Goal: Transaction & Acquisition: Purchase product/service

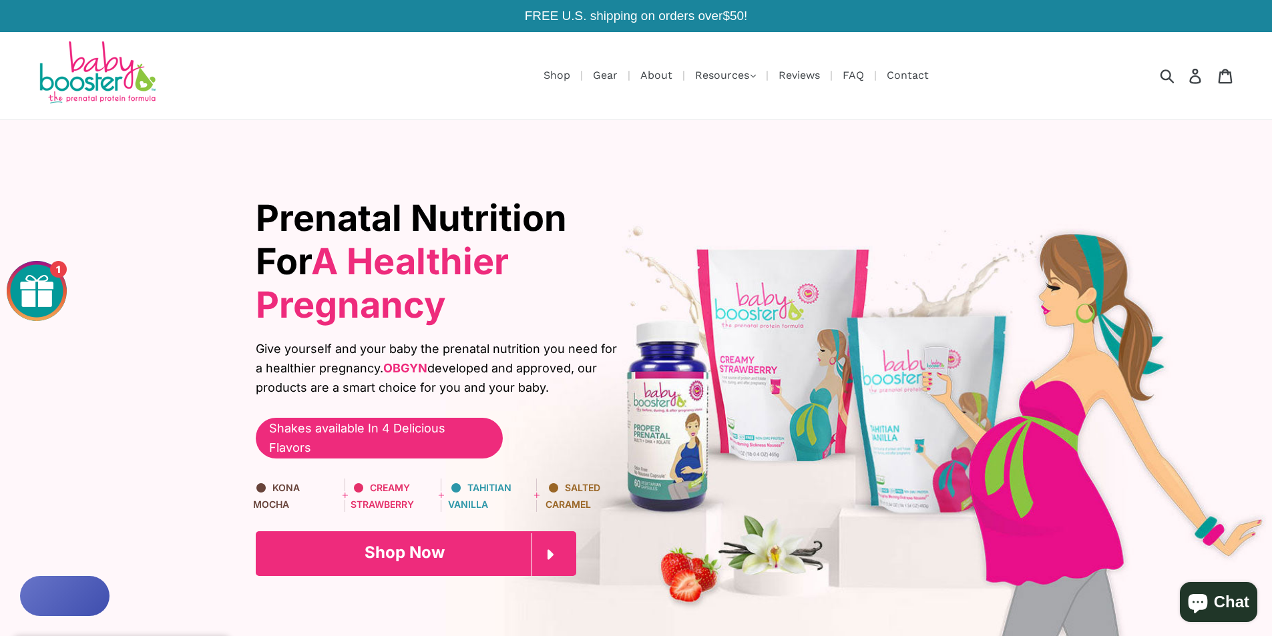
click at [553, 535] on icon at bounding box center [548, 554] width 35 height 43
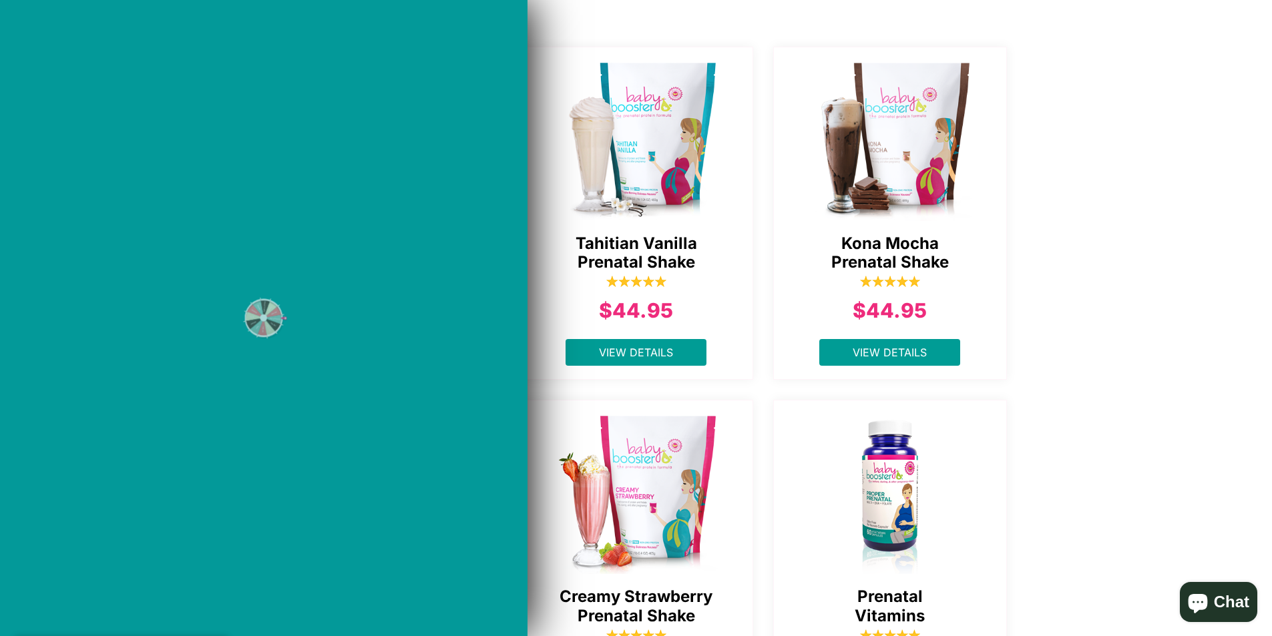
scroll to position [27, 0]
